Goal: Task Accomplishment & Management: Manage account settings

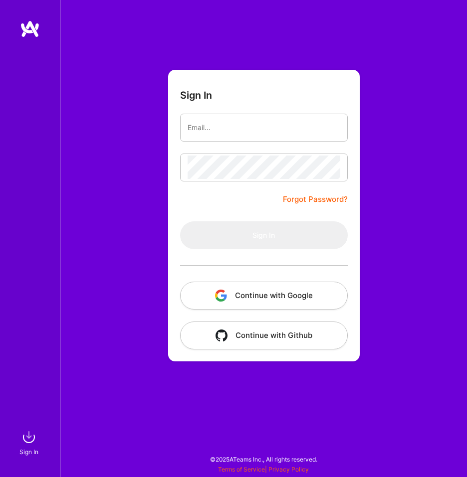
click at [254, 298] on button "Continue with Google" at bounding box center [264, 296] width 168 height 28
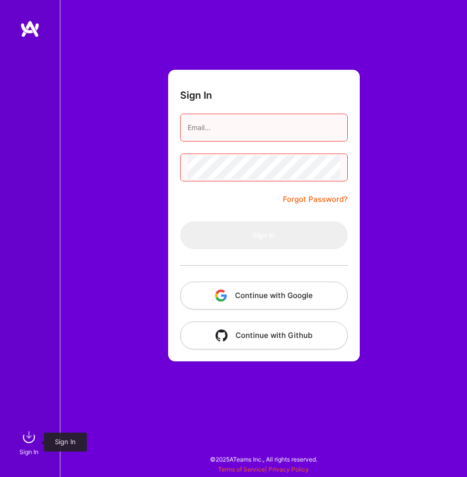
click at [27, 210] on img at bounding box center [29, 437] width 20 height 20
click at [32, 29] on img at bounding box center [30, 29] width 20 height 18
